Goal: Information Seeking & Learning: Learn about a topic

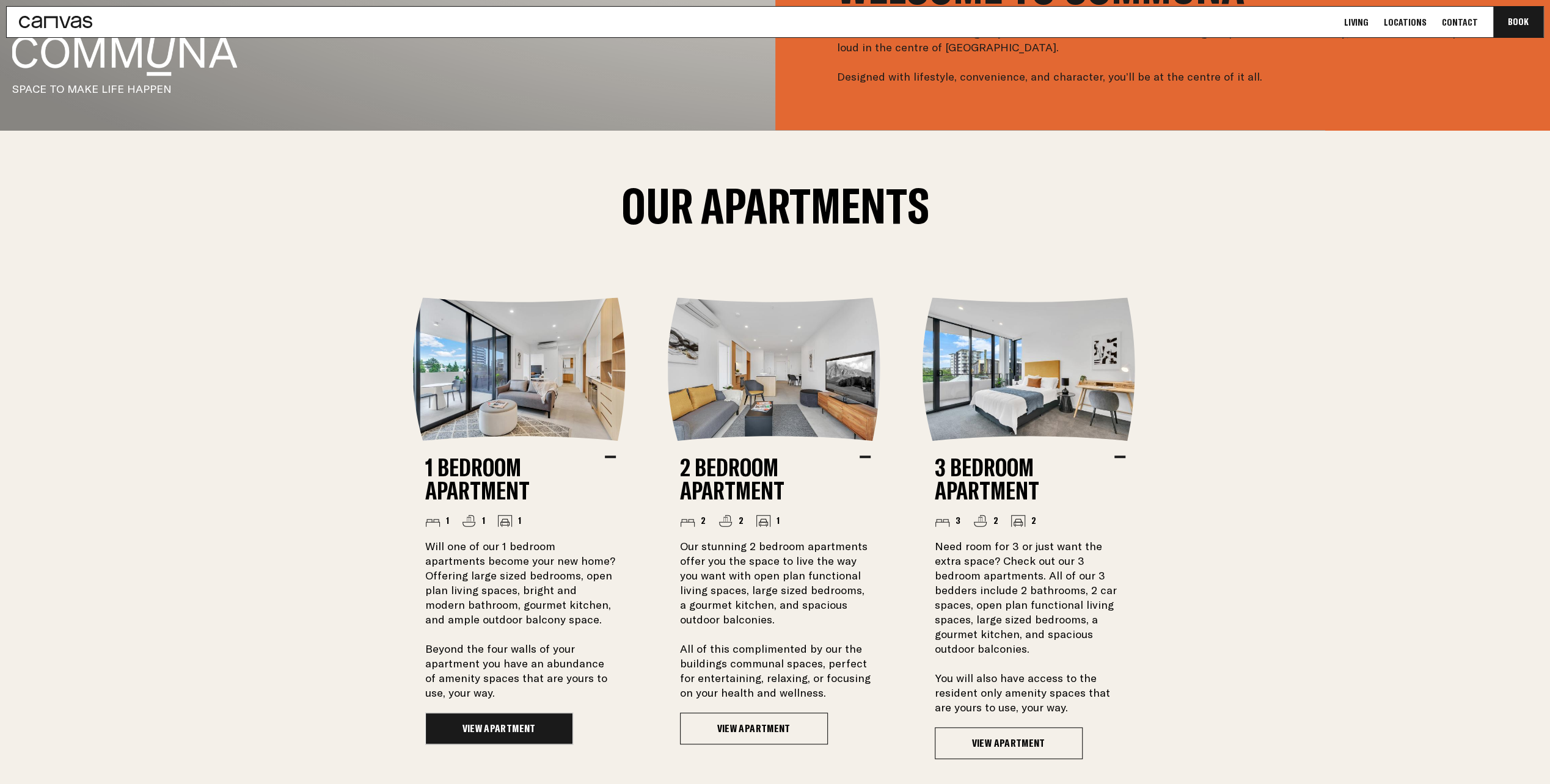
click at [530, 732] on link "View Apartment" at bounding box center [499, 728] width 148 height 32
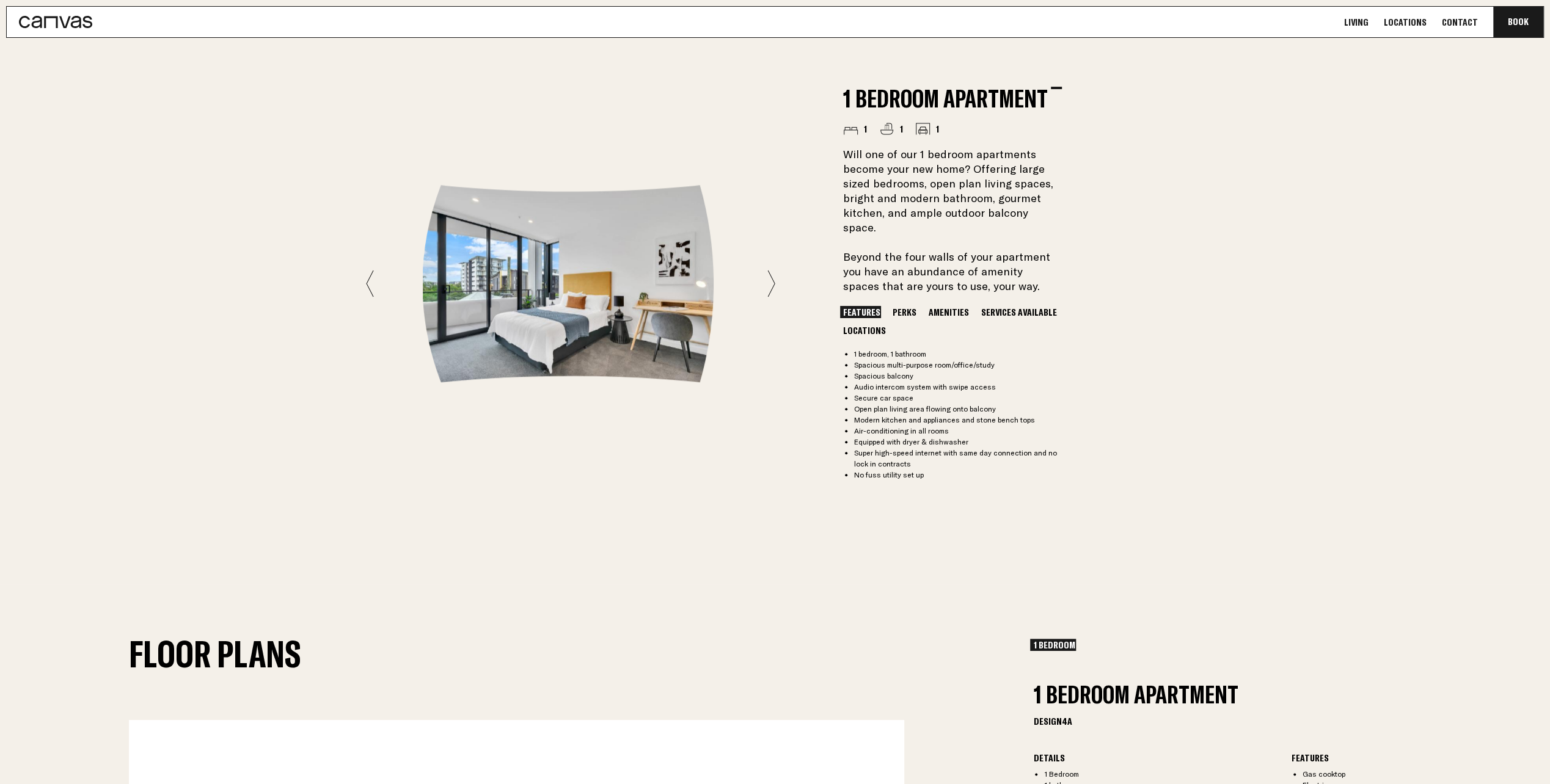
click at [772, 278] on icon at bounding box center [771, 283] width 8 height 27
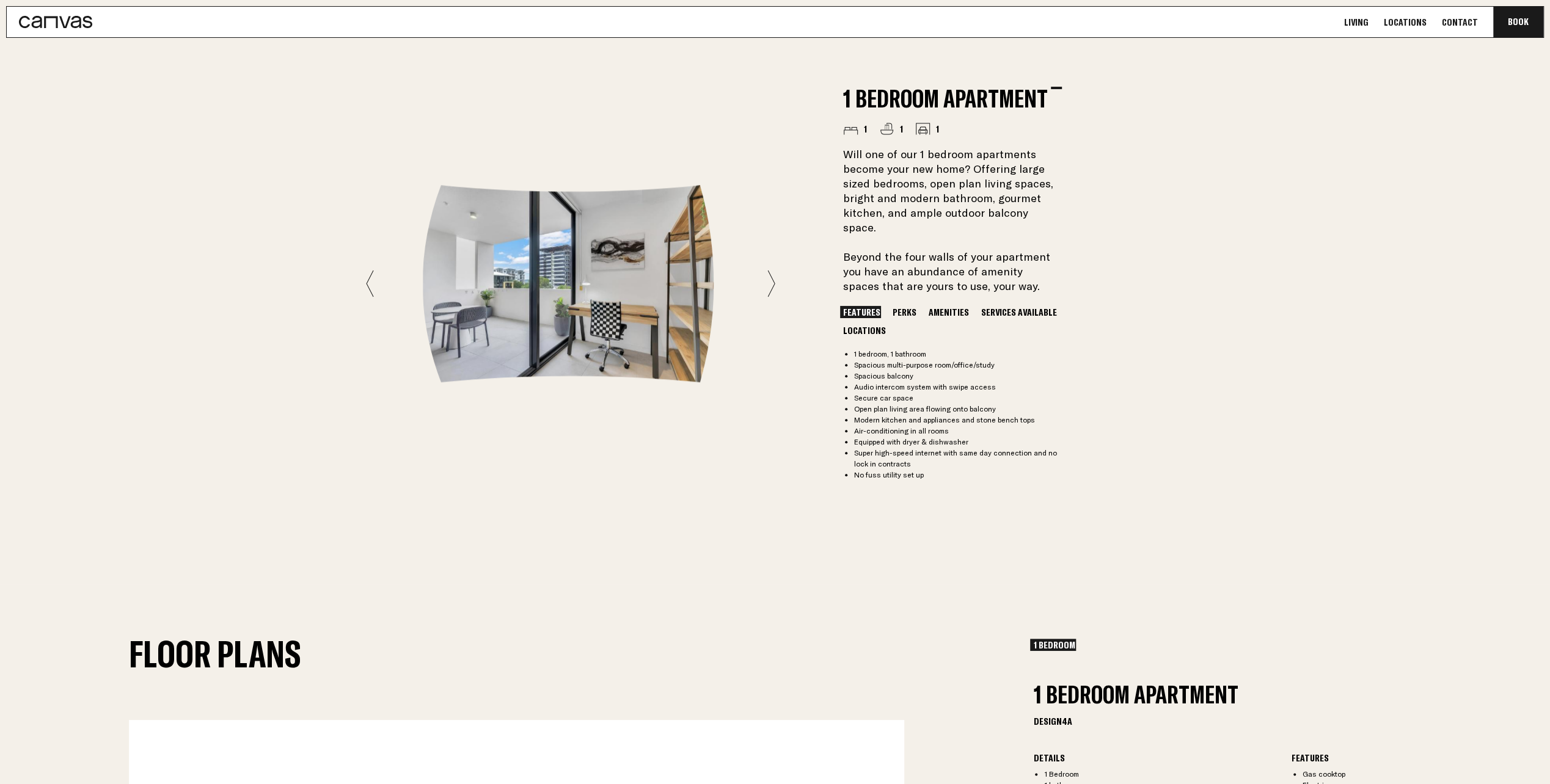
click at [773, 278] on icon at bounding box center [771, 283] width 8 height 27
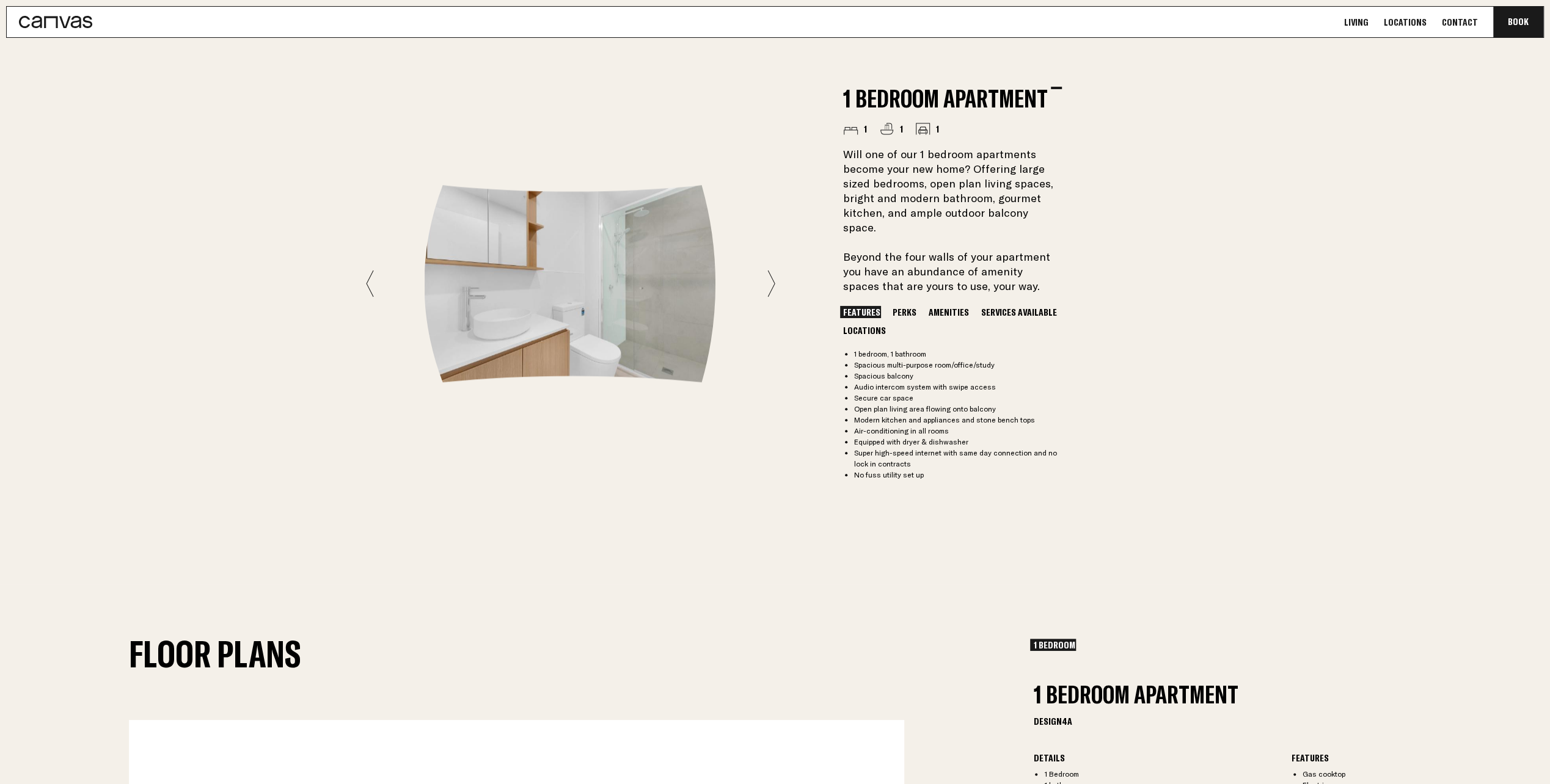
click at [774, 278] on icon at bounding box center [771, 284] width 7 height 27
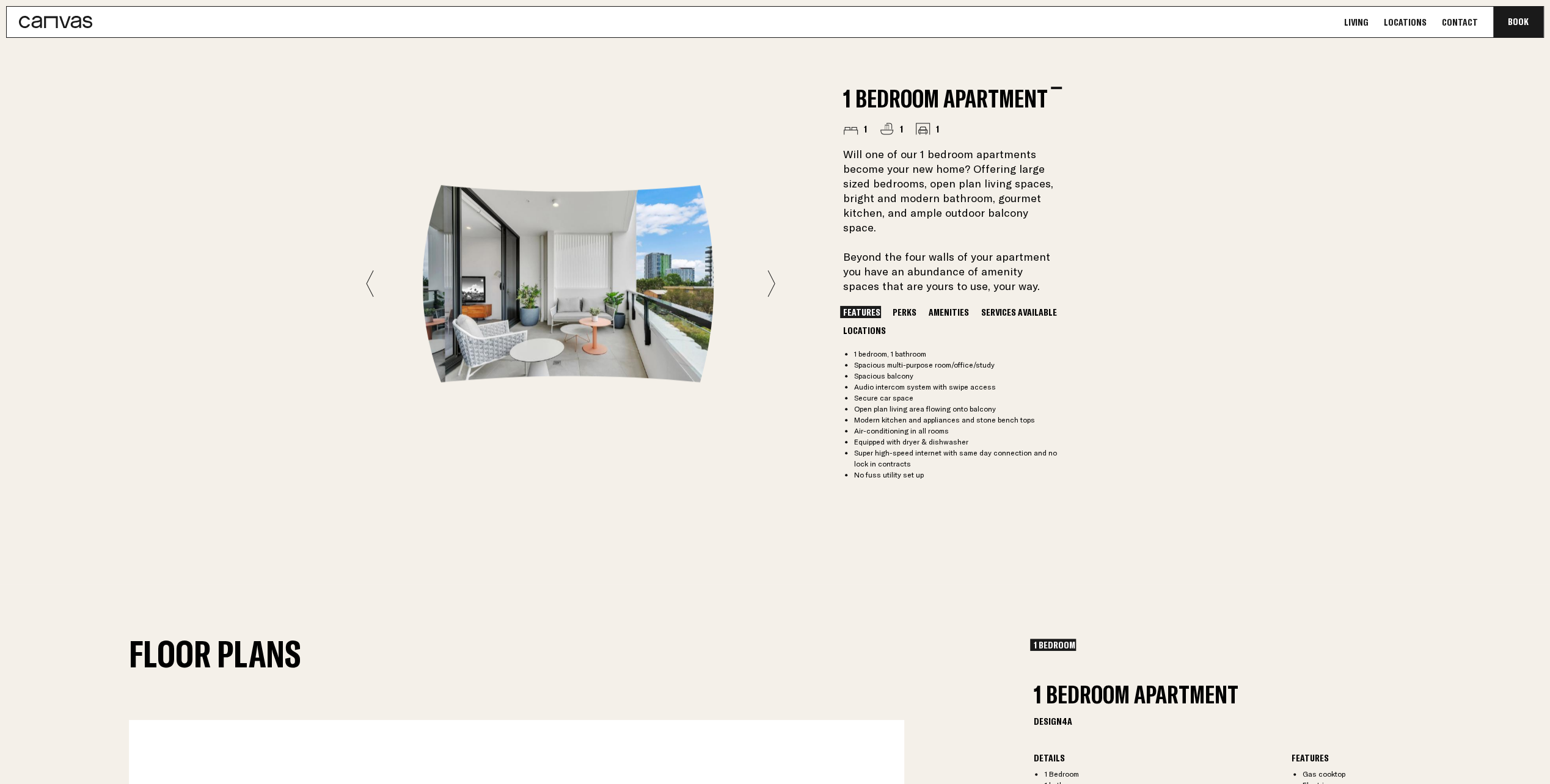
click at [775, 278] on icon at bounding box center [771, 283] width 8 height 27
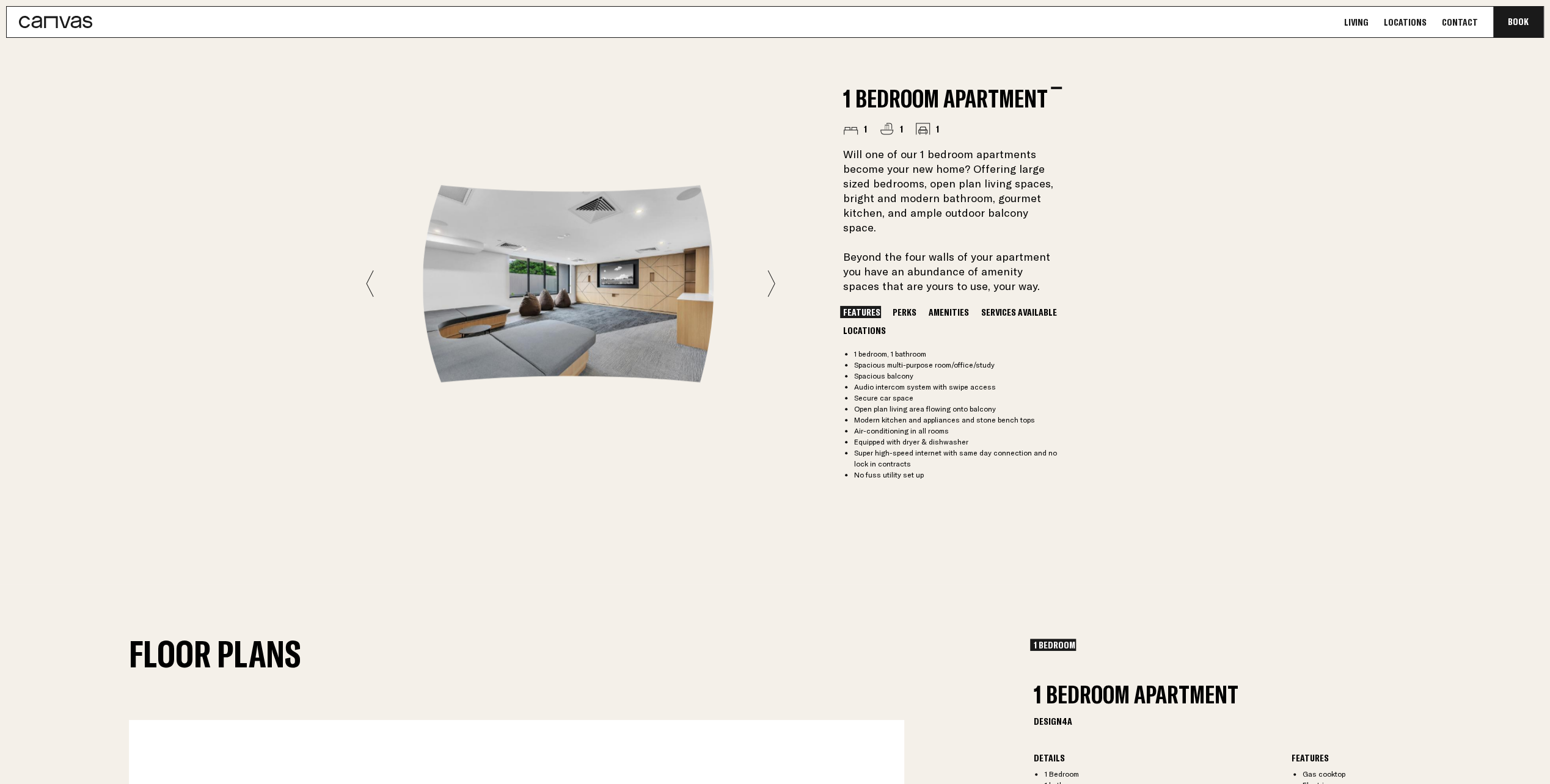
click at [775, 278] on div "1 Bedroom Apartment 1 1 1 Will one of our 1 bedroom apartments become your new …" at bounding box center [775, 284] width 880 height 601
click at [770, 275] on icon at bounding box center [771, 283] width 8 height 27
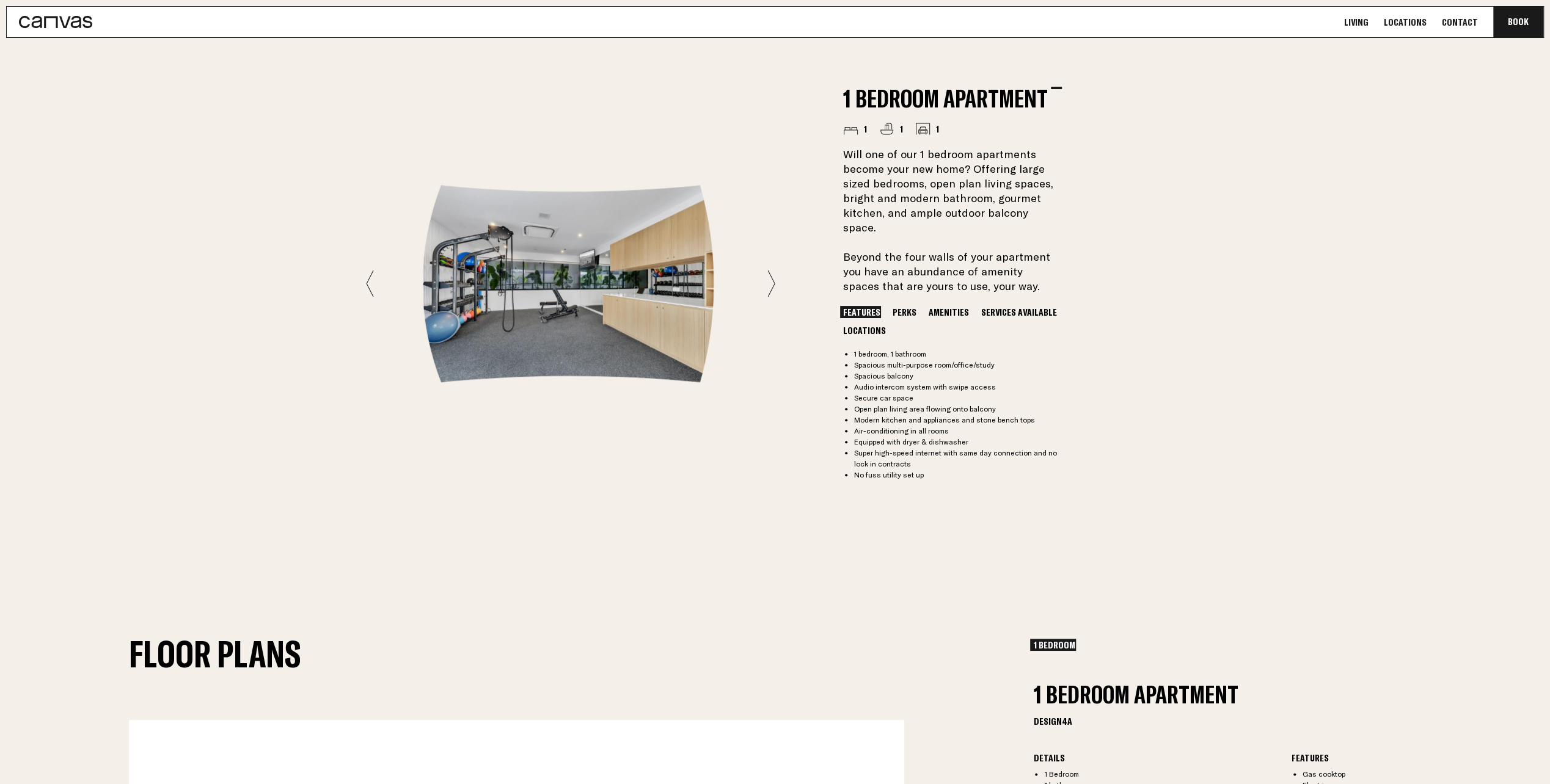
click at [771, 275] on icon at bounding box center [771, 283] width 8 height 27
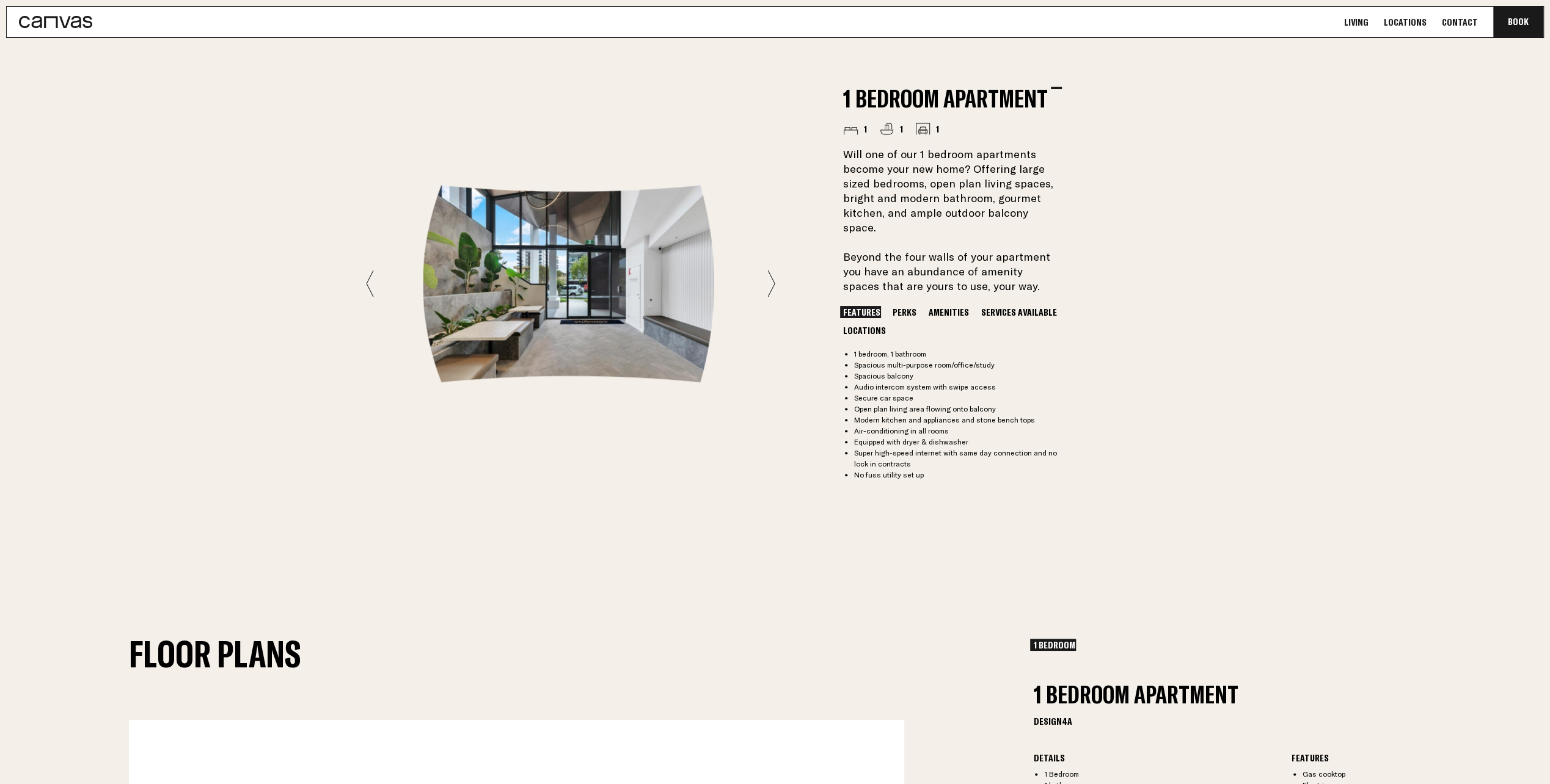
click at [771, 275] on icon at bounding box center [771, 283] width 8 height 27
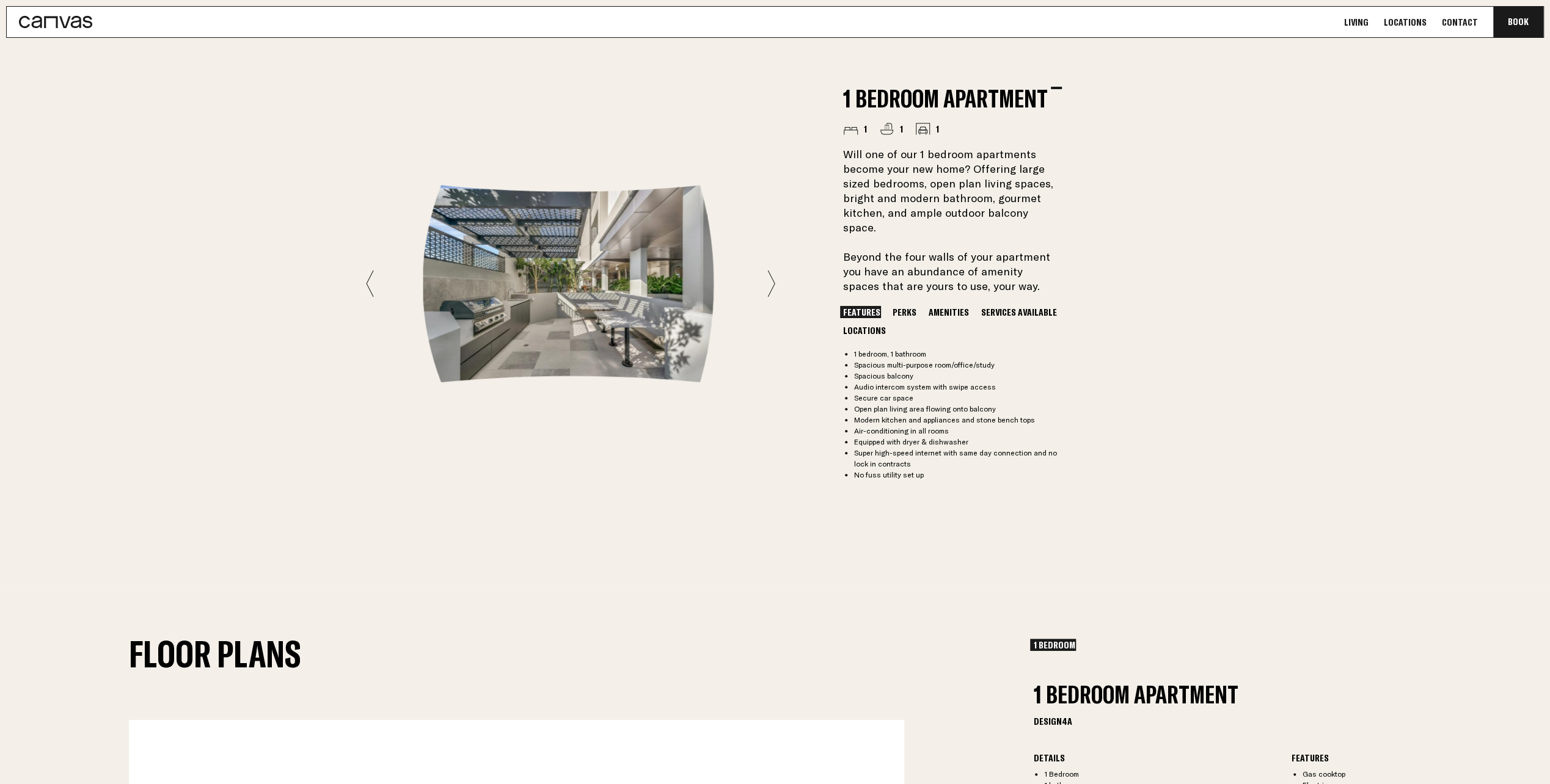
click at [771, 275] on icon at bounding box center [771, 283] width 8 height 27
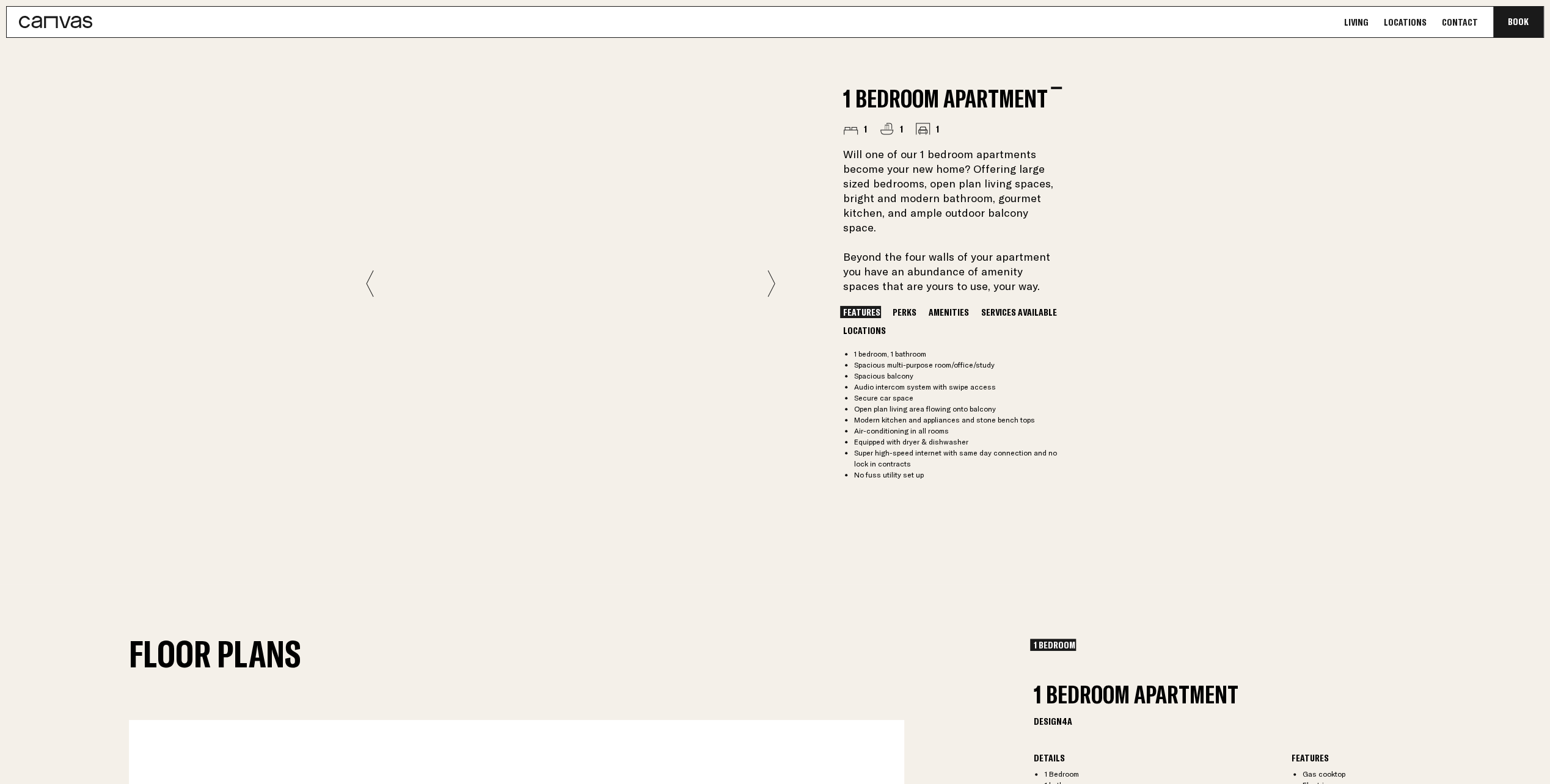
click at [945, 306] on button "Amenities" at bounding box center [949, 312] width 47 height 12
click at [1372, 19] on link "Living" at bounding box center [1356, 22] width 32 height 13
